Goal: Task Accomplishment & Management: Manage account settings

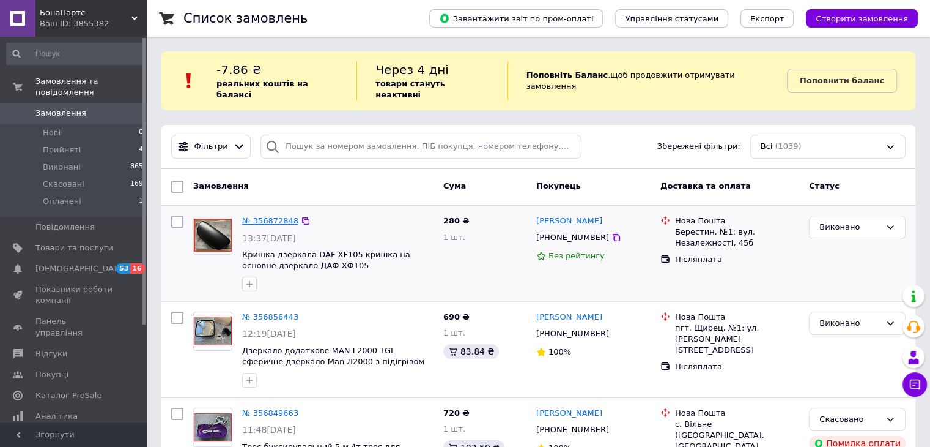
click at [278, 216] on link "№ 356872848" at bounding box center [270, 220] width 56 height 9
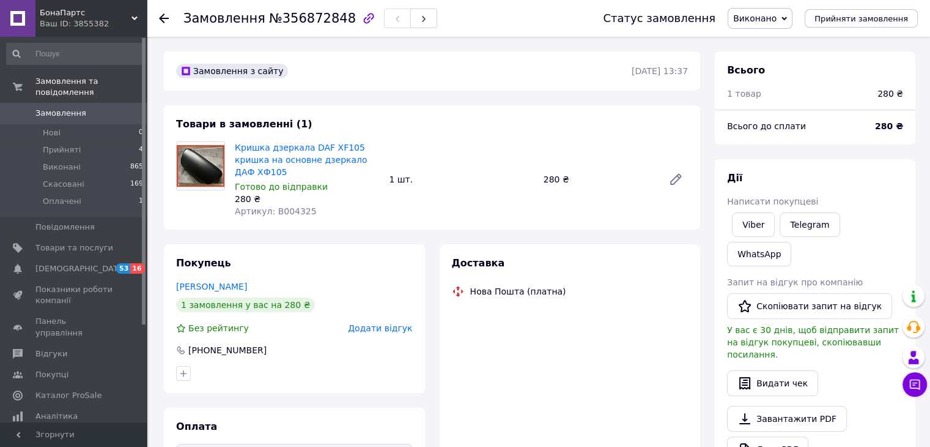
click at [276, 206] on span "Артикул: B004325" at bounding box center [276, 211] width 82 height 10
copy span "B004325"
